Goal: Navigation & Orientation: Find specific page/section

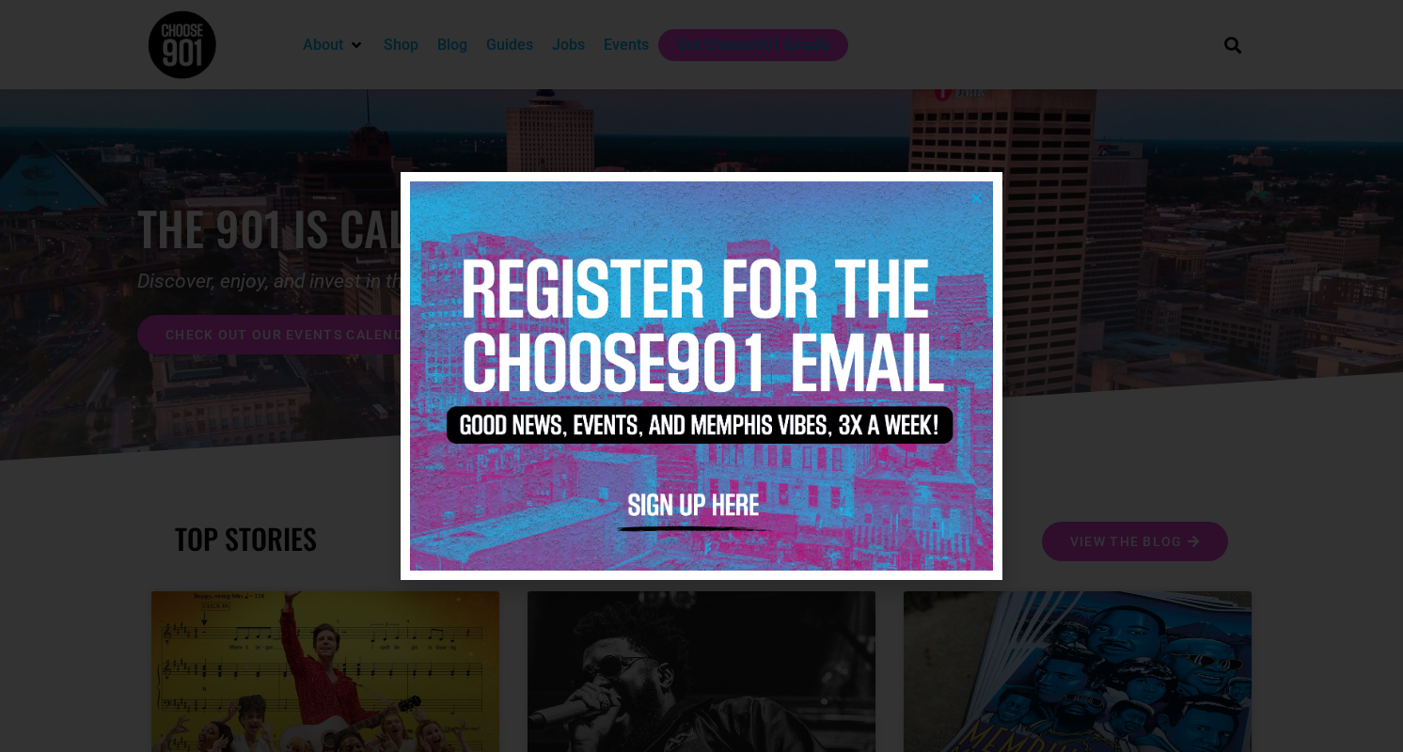
click at [978, 198] on icon "Close" at bounding box center [977, 198] width 14 height 14
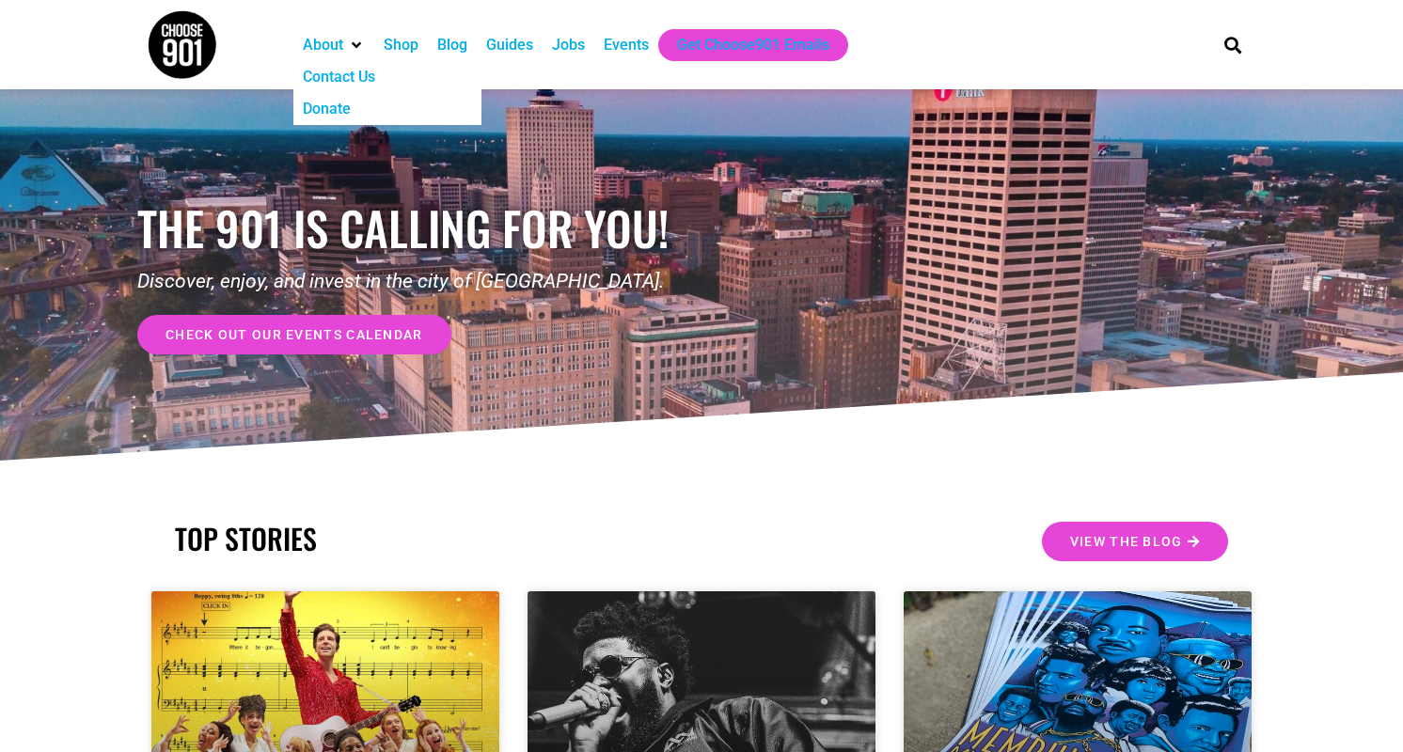
click at [337, 71] on div "Contact Us" at bounding box center [339, 77] width 72 height 23
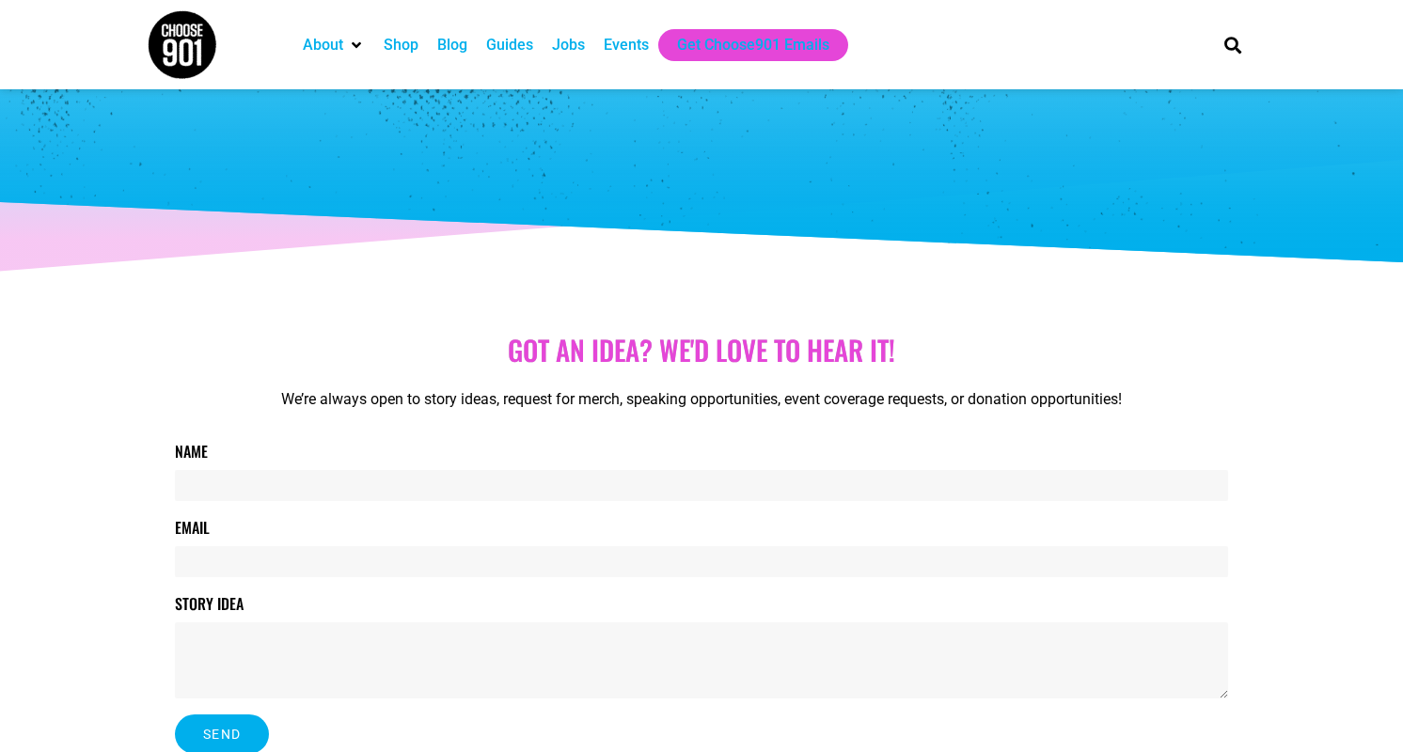
click at [513, 45] on div "Guides" at bounding box center [509, 45] width 47 height 23
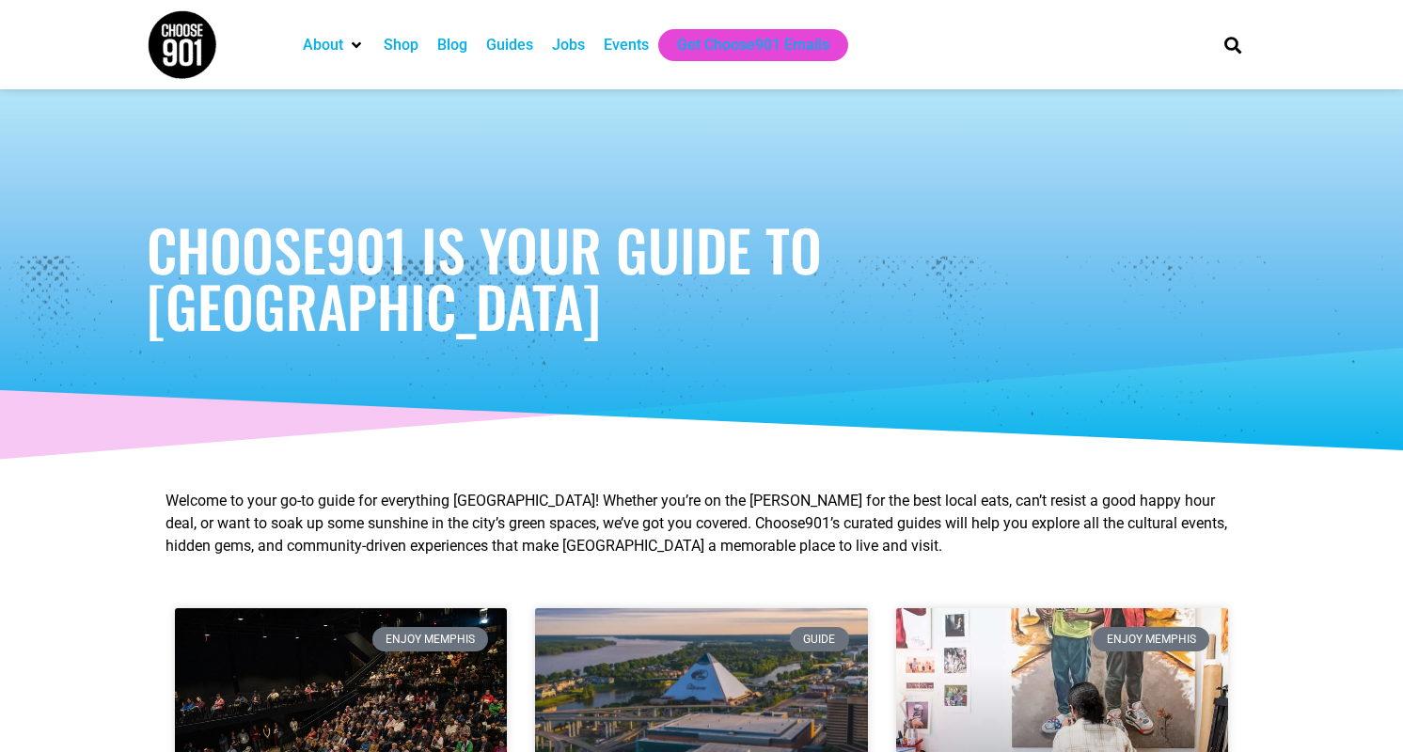
click at [455, 46] on div "Blog" at bounding box center [452, 45] width 30 height 23
